Goal: Navigation & Orientation: Find specific page/section

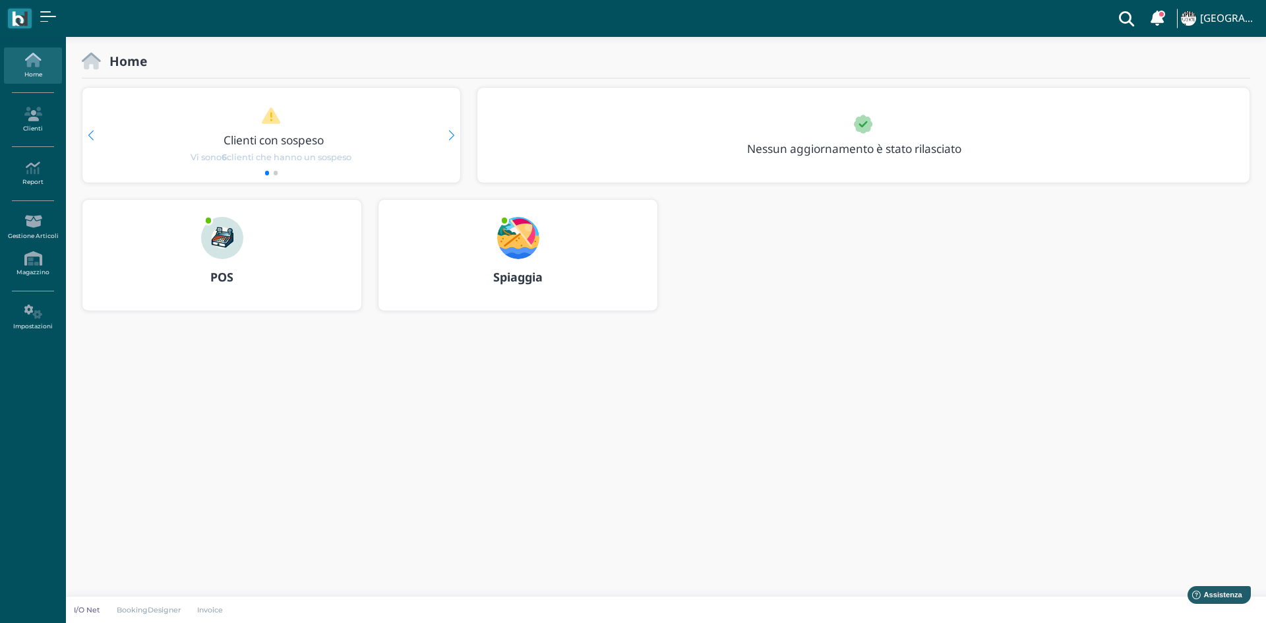
click at [202, 277] on h3 "POS" at bounding box center [221, 277] width 255 height 13
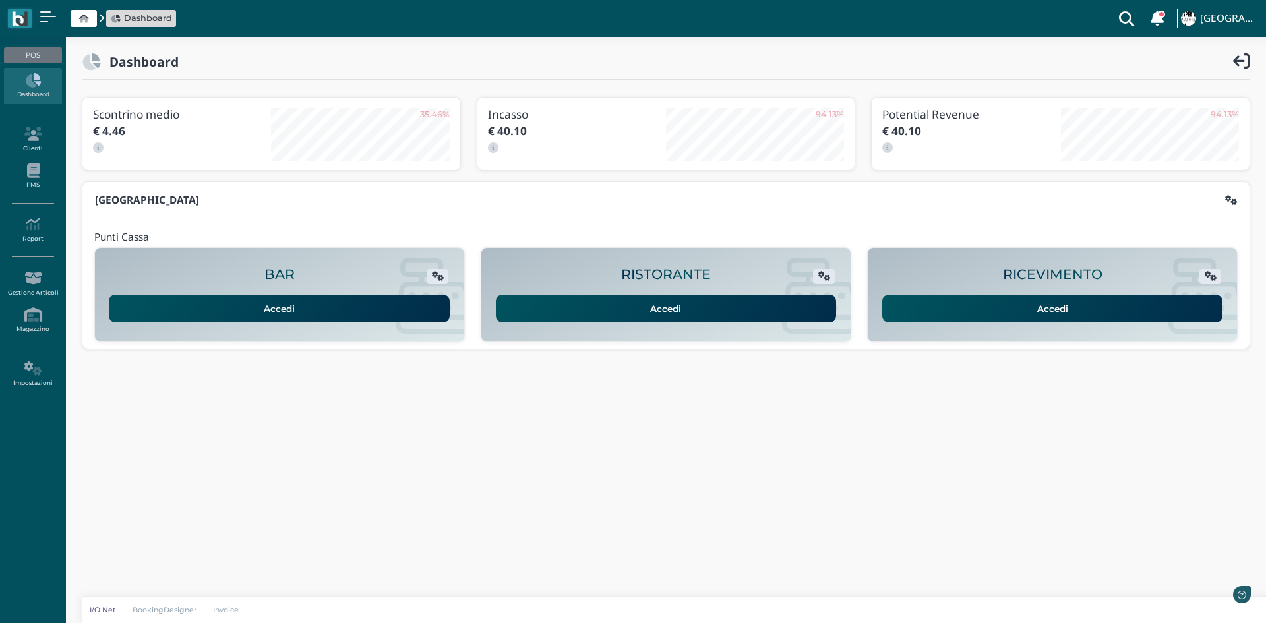
click at [957, 306] on link "Accedi" at bounding box center [1052, 309] width 341 height 28
